Goal: Use online tool/utility: Use online tool/utility

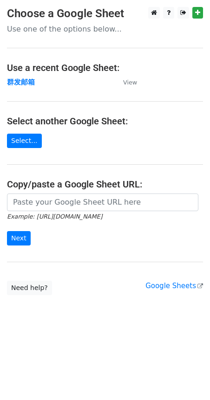
drag, startPoint x: 49, startPoint y: 141, endPoint x: 30, endPoint y: 140, distance: 19.0
click at [40, 142] on main "Choose a Google Sheet Use one of the options below... Use a recent Google Sheet…" at bounding box center [105, 151] width 210 height 288
click at [30, 140] on link "Select..." at bounding box center [24, 141] width 35 height 14
drag, startPoint x: 25, startPoint y: 104, endPoint x: 72, endPoint y: 219, distance: 124.6
click at [72, 219] on small "Example: [URL][DOMAIN_NAME]" at bounding box center [54, 216] width 95 height 7
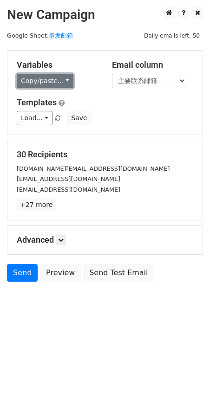
click at [53, 81] on link "Copy/paste..." at bounding box center [45, 81] width 57 height 14
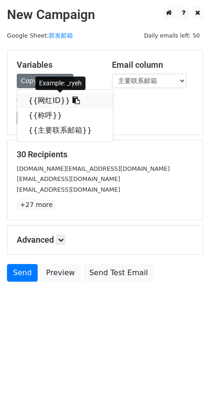
click at [49, 97] on link "{{网红ID}}" at bounding box center [65, 100] width 96 height 15
